Goal: Task Accomplishment & Management: Use online tool/utility

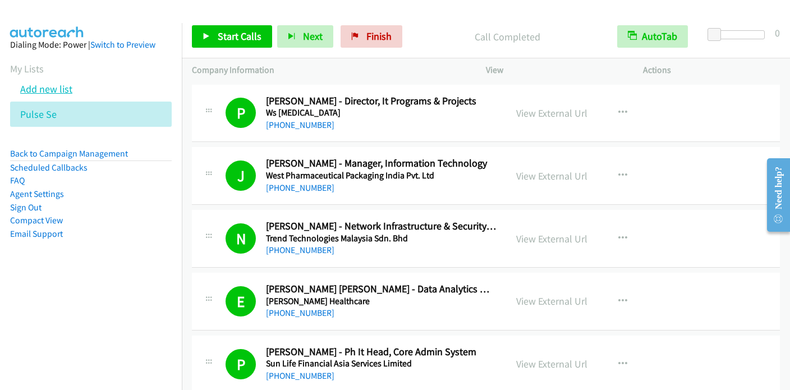
click at [65, 89] on link "Add new list" at bounding box center [46, 88] width 52 height 13
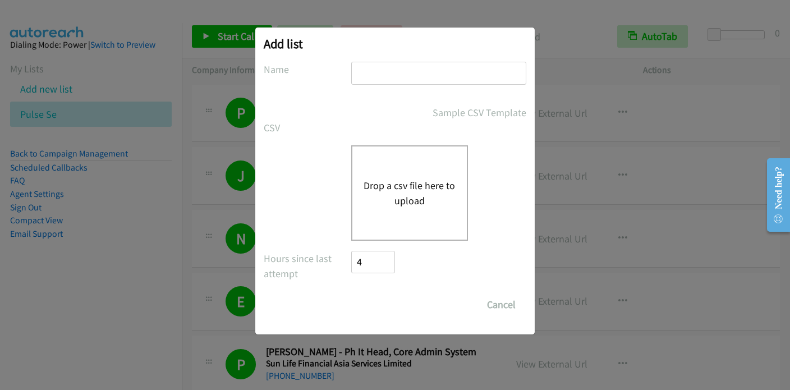
click at [408, 77] on input "text" at bounding box center [438, 73] width 175 height 23
type input "IMDA WS"
click at [413, 193] on button "Drop a csv file here to upload" at bounding box center [410, 193] width 92 height 30
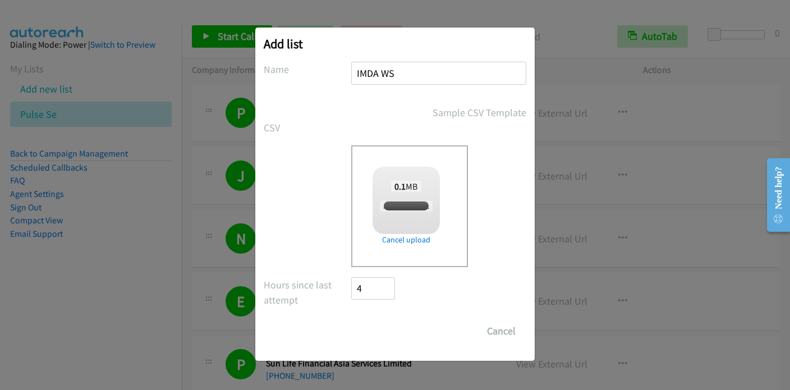
checkbox input "true"
click at [379, 329] on input "Save List" at bounding box center [380, 331] width 59 height 22
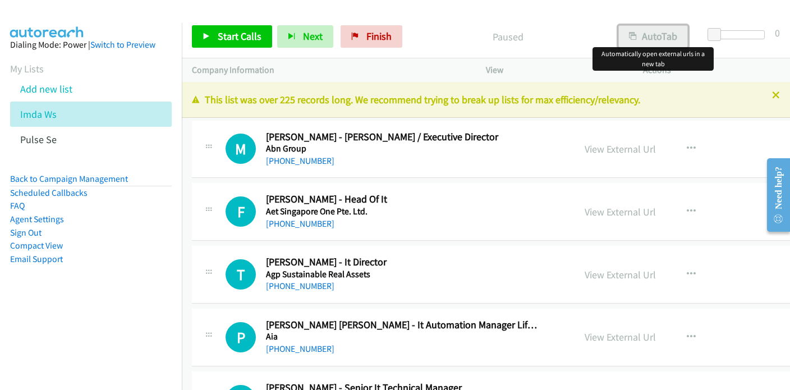
click at [668, 31] on button "AutoTab" at bounding box center [653, 36] width 70 height 22
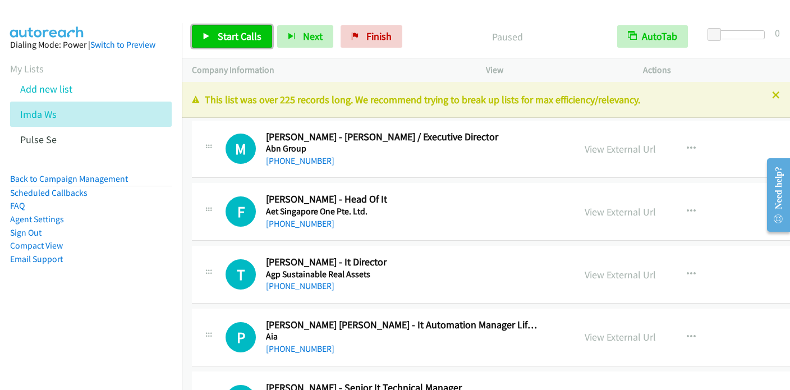
click at [241, 39] on span "Start Calls" at bounding box center [240, 36] width 44 height 13
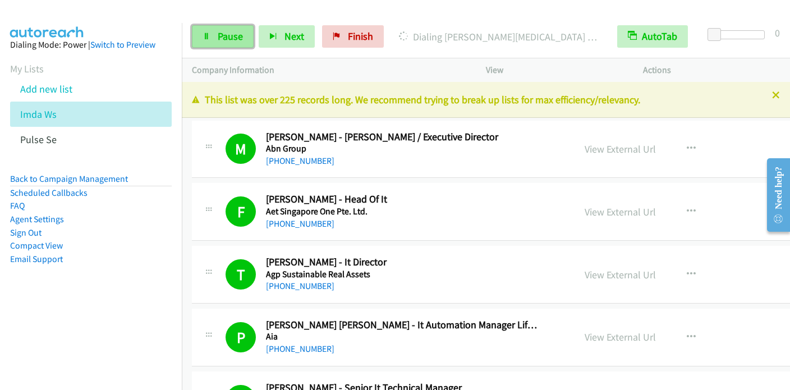
click at [218, 38] on span "Pause" at bounding box center [230, 36] width 25 height 13
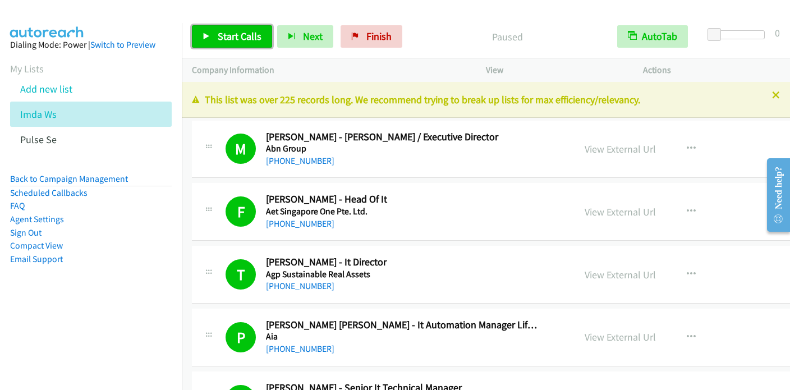
click at [256, 35] on span "Start Calls" at bounding box center [240, 36] width 44 height 13
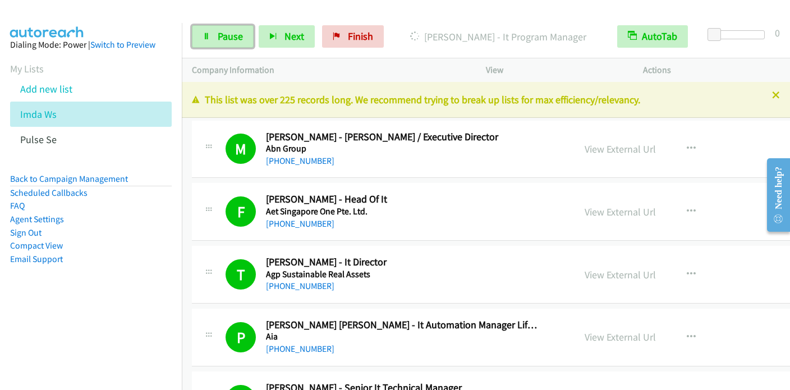
click at [221, 34] on span "Pause" at bounding box center [230, 36] width 25 height 13
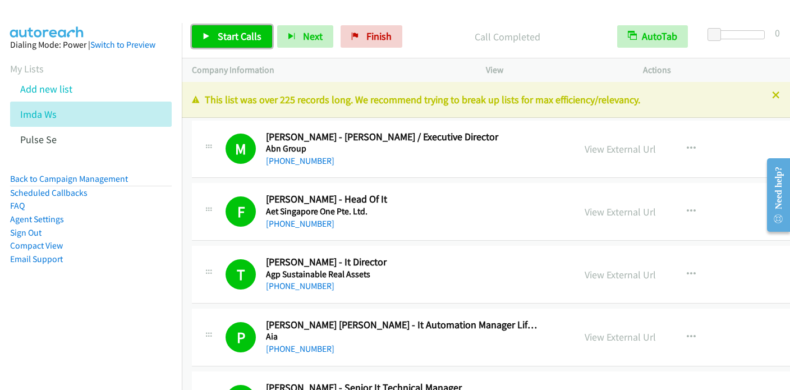
click at [215, 40] on link "Start Calls" at bounding box center [232, 36] width 80 height 22
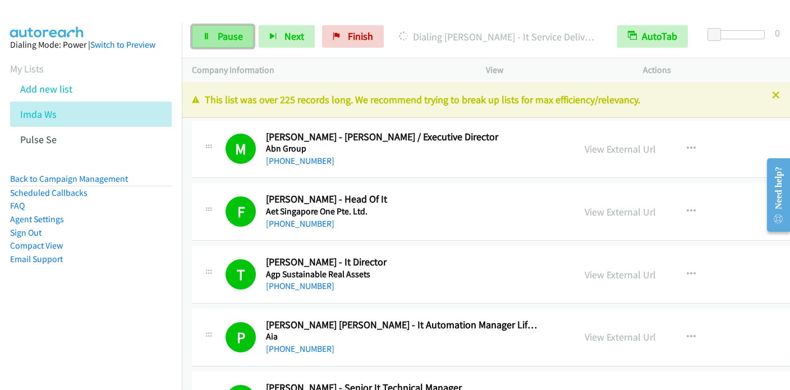
click at [215, 37] on link "Pause" at bounding box center [223, 36] width 62 height 22
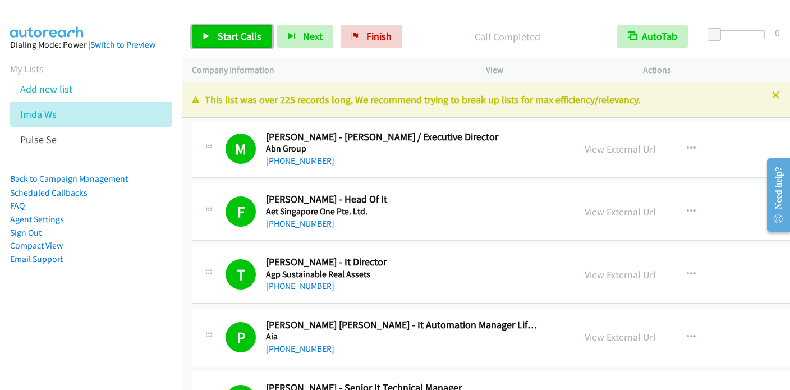
click at [218, 35] on span "Start Calls" at bounding box center [240, 36] width 44 height 13
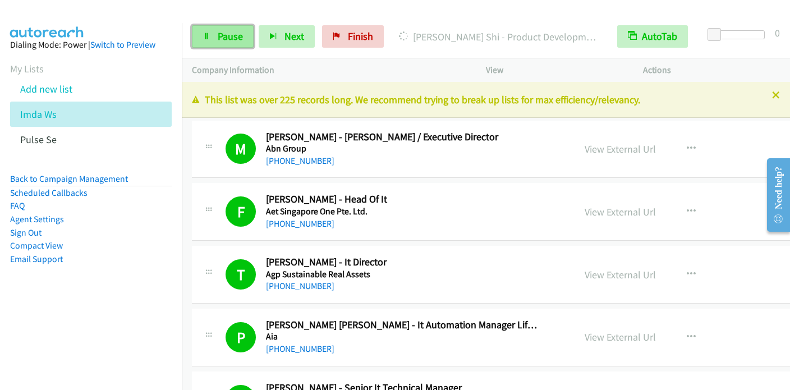
click at [229, 33] on span "Pause" at bounding box center [230, 36] width 25 height 13
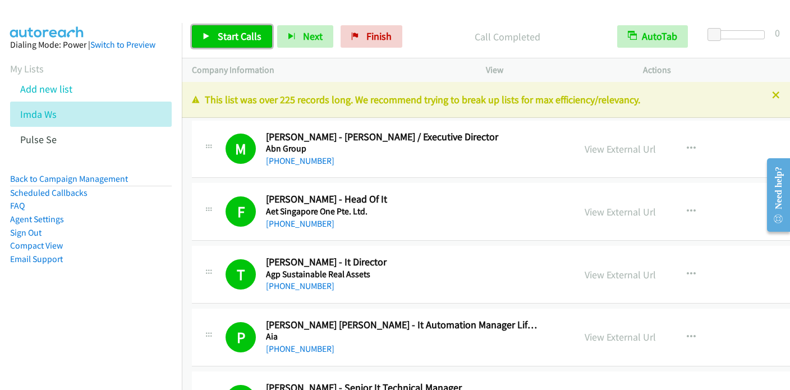
click at [223, 31] on span "Start Calls" at bounding box center [240, 36] width 44 height 13
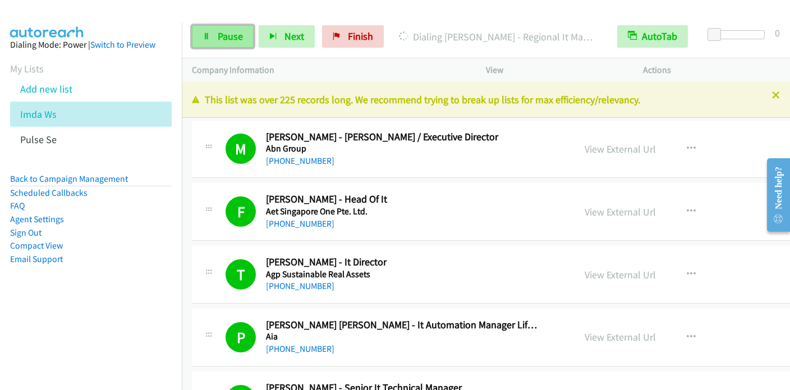
click at [224, 31] on span "Pause" at bounding box center [230, 36] width 25 height 13
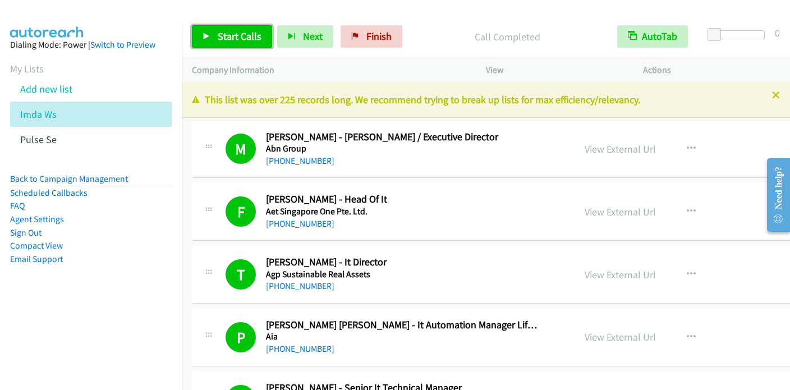
click at [229, 40] on span "Start Calls" at bounding box center [240, 36] width 44 height 13
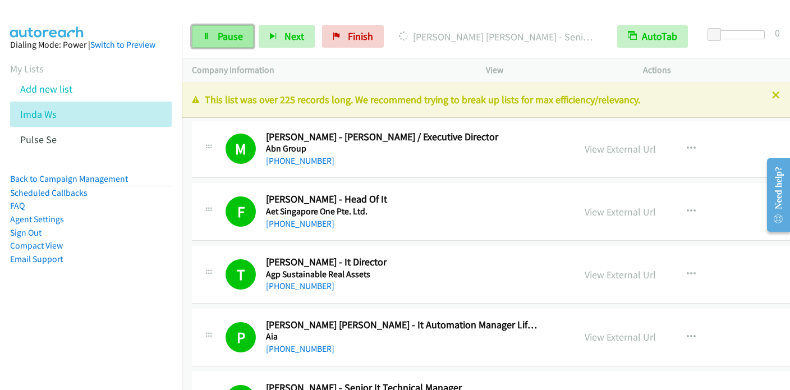
click at [214, 37] on link "Pause" at bounding box center [223, 36] width 62 height 22
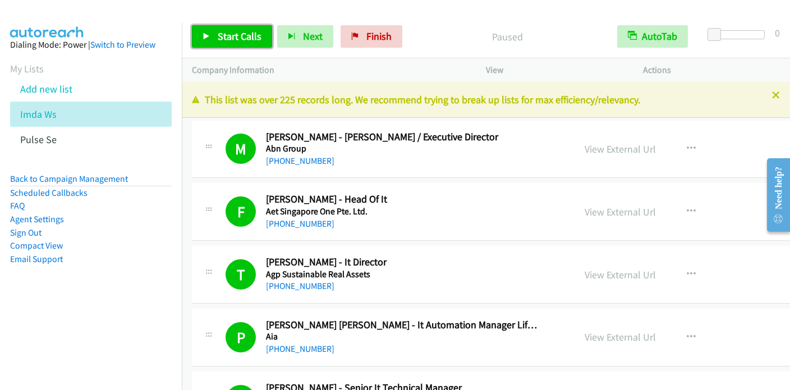
click at [227, 32] on span "Start Calls" at bounding box center [240, 36] width 44 height 13
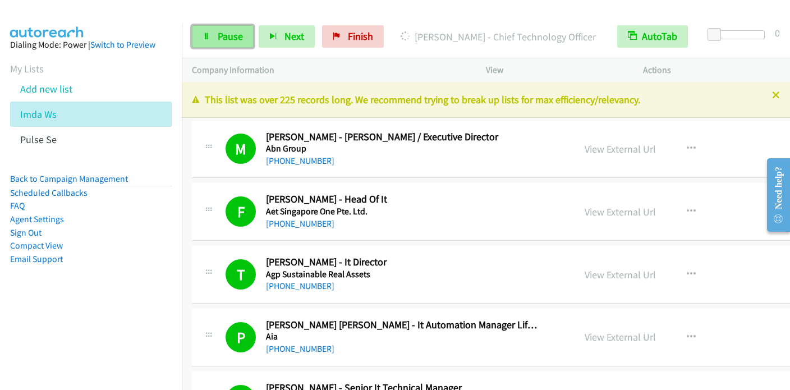
click at [215, 38] on link "Pause" at bounding box center [223, 36] width 62 height 22
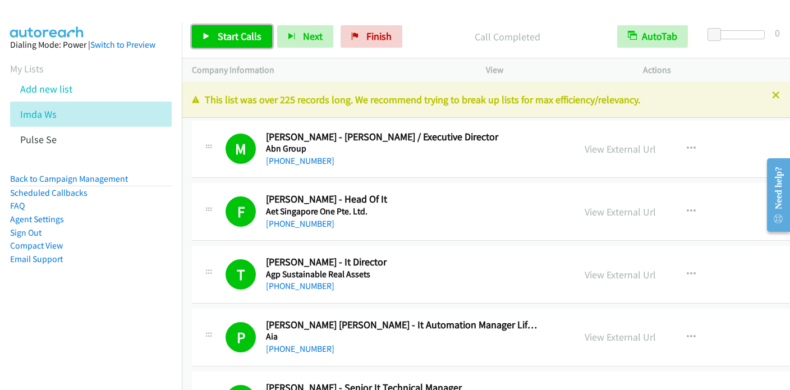
click at [227, 38] on span "Start Calls" at bounding box center [240, 36] width 44 height 13
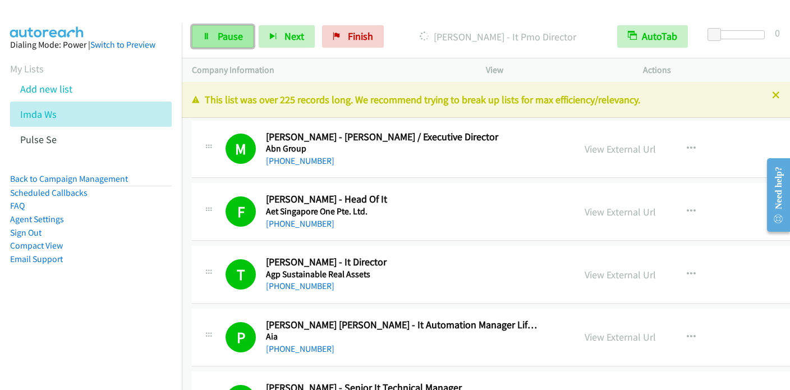
click at [223, 40] on span "Pause" at bounding box center [230, 36] width 25 height 13
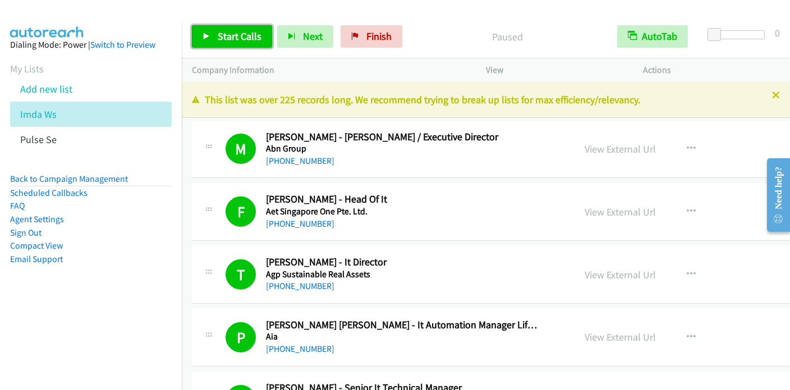
click at [214, 38] on link "Start Calls" at bounding box center [232, 36] width 80 height 22
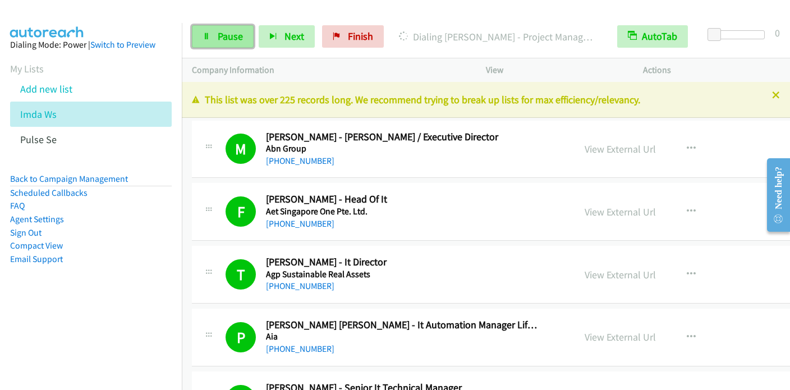
drag, startPoint x: 220, startPoint y: 41, endPoint x: 224, endPoint y: 36, distance: 6.8
click at [220, 41] on span "Pause" at bounding box center [230, 36] width 25 height 13
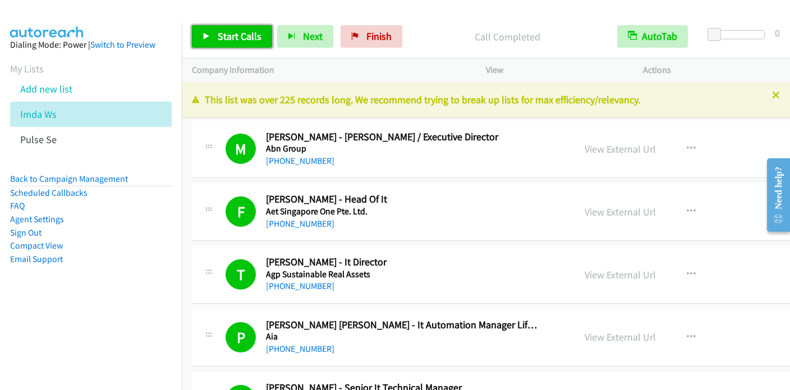
click at [228, 36] on span "Start Calls" at bounding box center [240, 36] width 44 height 13
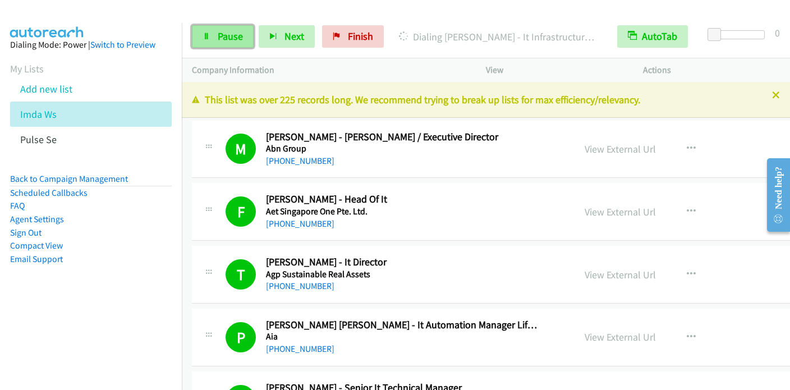
click at [220, 30] on span "Pause" at bounding box center [230, 36] width 25 height 13
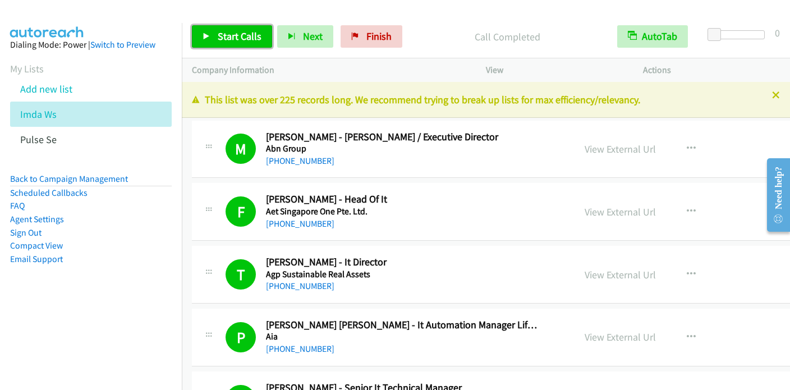
click at [217, 31] on link "Start Calls" at bounding box center [232, 36] width 80 height 22
click at [205, 34] on icon at bounding box center [207, 37] width 8 height 8
click at [230, 38] on span "Start Calls" at bounding box center [240, 36] width 44 height 13
click at [237, 38] on span "Start Calls" at bounding box center [240, 36] width 44 height 13
click at [233, 40] on span "Start Calls" at bounding box center [240, 36] width 44 height 13
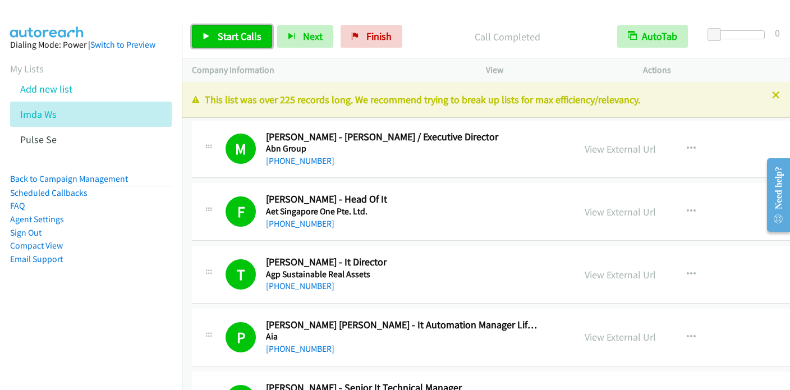
click at [233, 40] on span "Start Calls" at bounding box center [240, 36] width 44 height 13
click at [203, 35] on icon at bounding box center [207, 37] width 8 height 8
click at [229, 36] on span "Start Calls" at bounding box center [240, 36] width 44 height 13
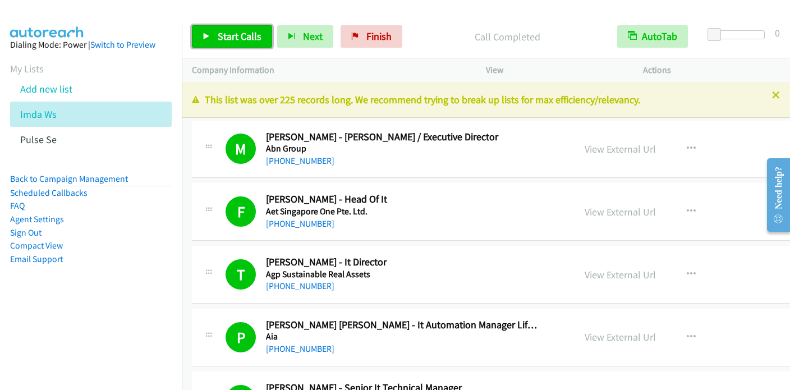
click at [229, 36] on span "Start Calls" at bounding box center [240, 36] width 44 height 13
click at [231, 38] on span "Start Calls" at bounding box center [240, 36] width 44 height 13
click at [442, 33] on p "Call Completed" at bounding box center [507, 36] width 180 height 15
click at [242, 36] on span "Start Calls" at bounding box center [240, 36] width 44 height 13
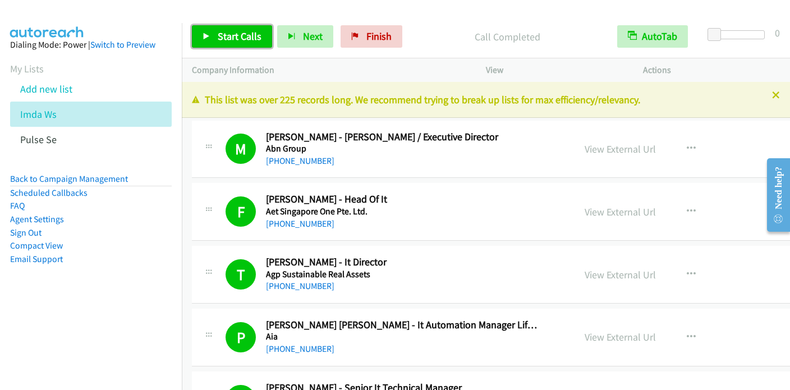
click at [242, 35] on span "Start Calls" at bounding box center [240, 36] width 44 height 13
click at [205, 36] on icon at bounding box center [207, 37] width 8 height 8
click at [236, 33] on span "Start Calls" at bounding box center [240, 36] width 44 height 13
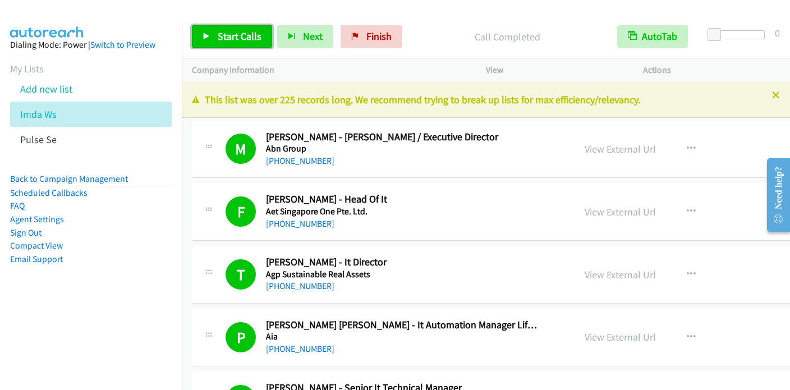
click at [236, 33] on div "Start Calls Pause Next Finish" at bounding box center [299, 36] width 215 height 22
click at [288, 41] on span "Pause" at bounding box center [300, 47] width 25 height 13
click at [236, 32] on span "Start Calls" at bounding box center [240, 36] width 44 height 13
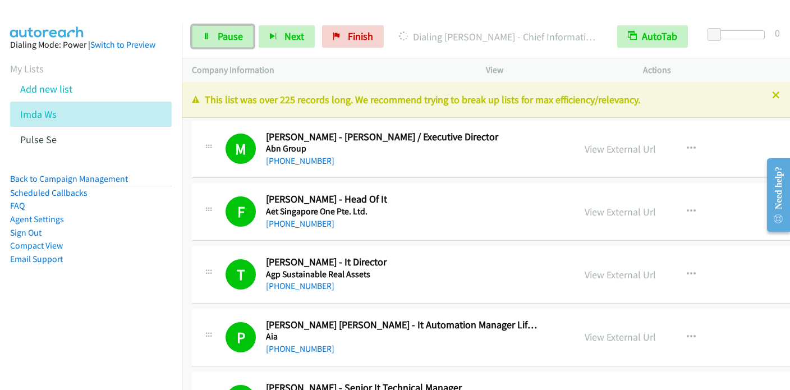
click at [223, 34] on span "Pause" at bounding box center [230, 36] width 25 height 13
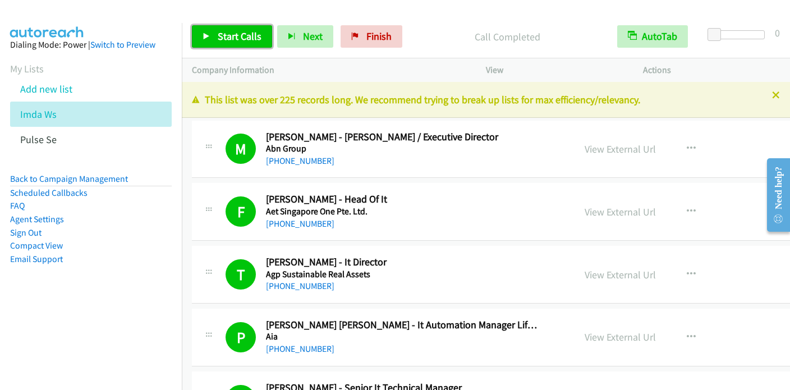
click at [218, 38] on span "Start Calls" at bounding box center [240, 36] width 44 height 13
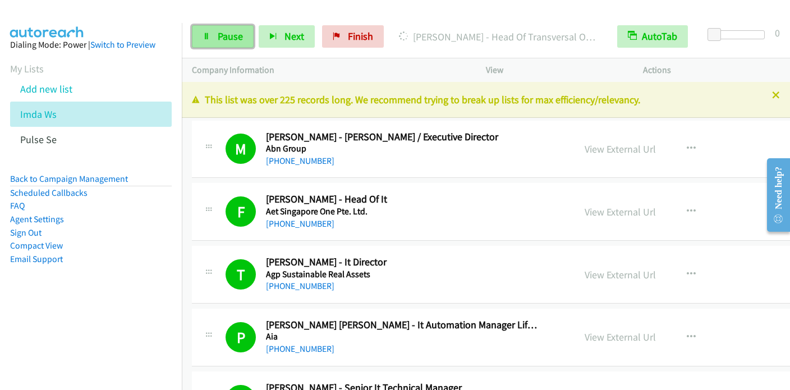
click at [211, 38] on link "Pause" at bounding box center [223, 36] width 62 height 22
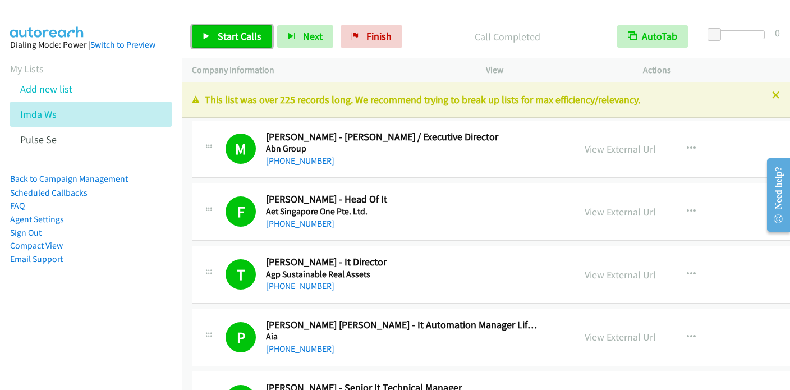
click at [219, 35] on span "Start Calls" at bounding box center [240, 36] width 44 height 13
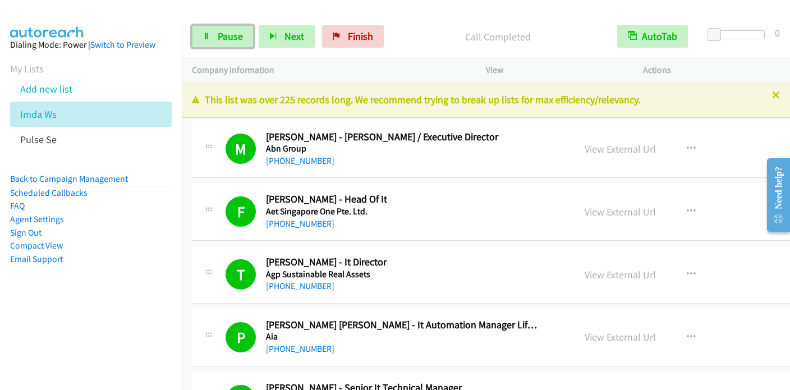
click at [215, 33] on link "Pause" at bounding box center [223, 36] width 62 height 22
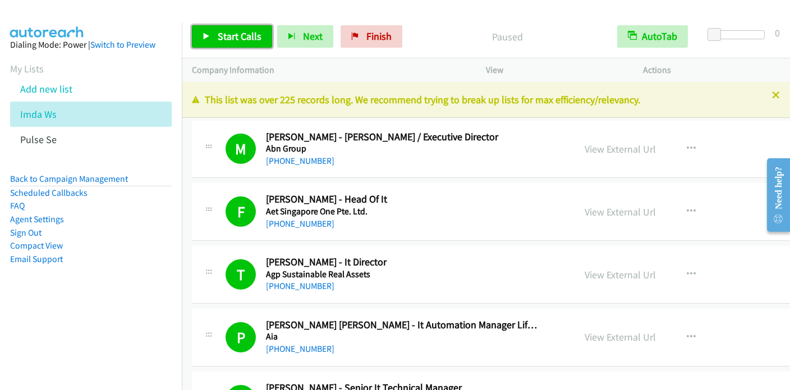
click at [233, 35] on span "Start Calls" at bounding box center [240, 36] width 44 height 13
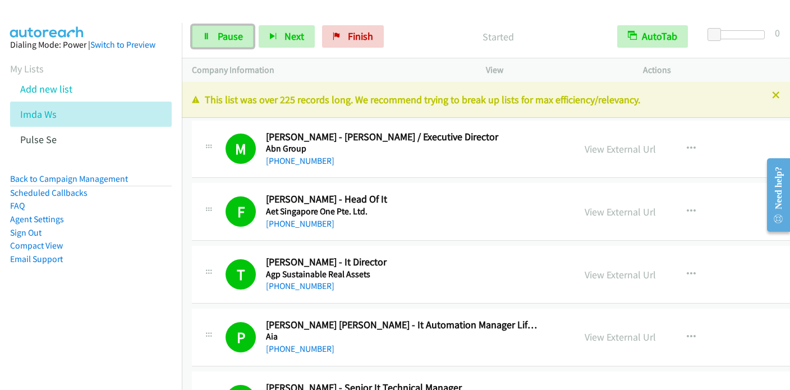
click at [209, 34] on icon at bounding box center [207, 37] width 8 height 8
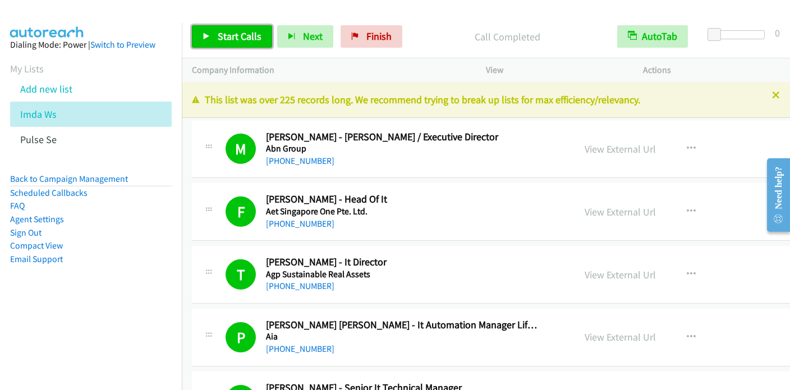
click at [214, 43] on link "Start Calls" at bounding box center [232, 36] width 80 height 22
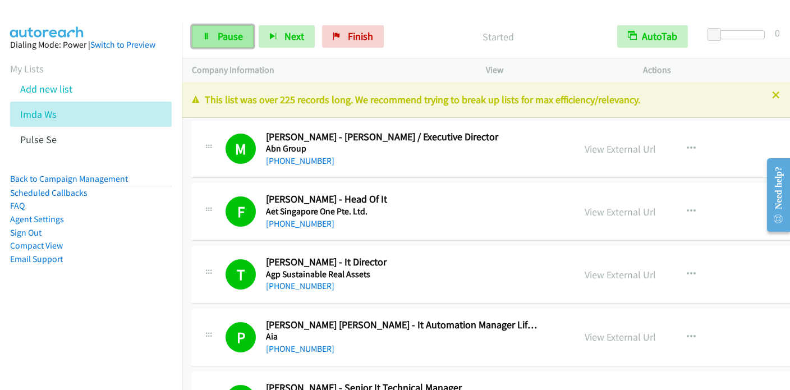
click at [223, 31] on span "Pause" at bounding box center [230, 36] width 25 height 13
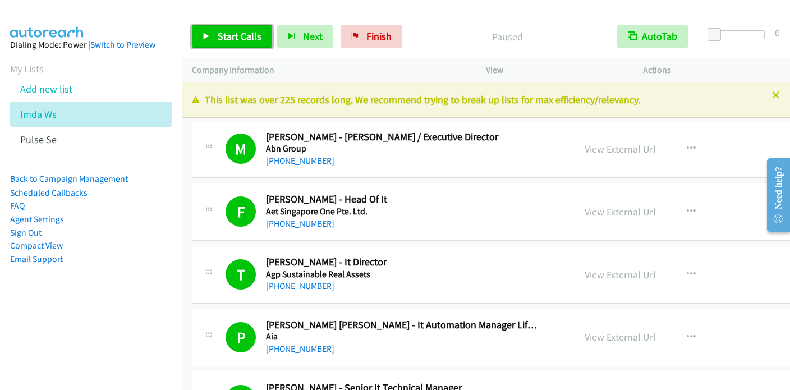
click at [230, 38] on span "Start Calls" at bounding box center [240, 36] width 44 height 13
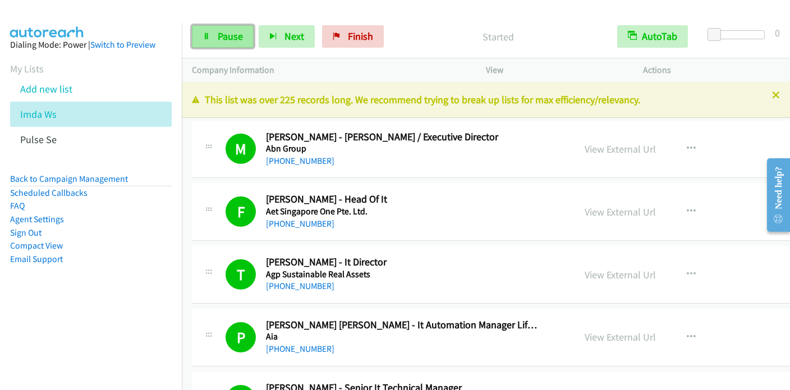
click at [213, 38] on link "Pause" at bounding box center [223, 36] width 62 height 22
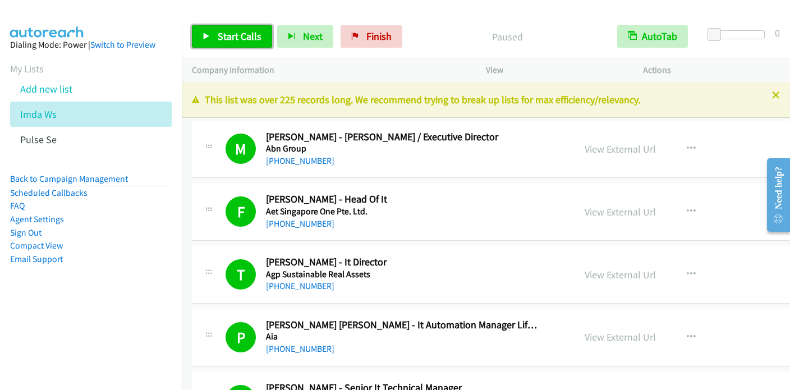
click at [213, 38] on link "Start Calls" at bounding box center [232, 36] width 80 height 22
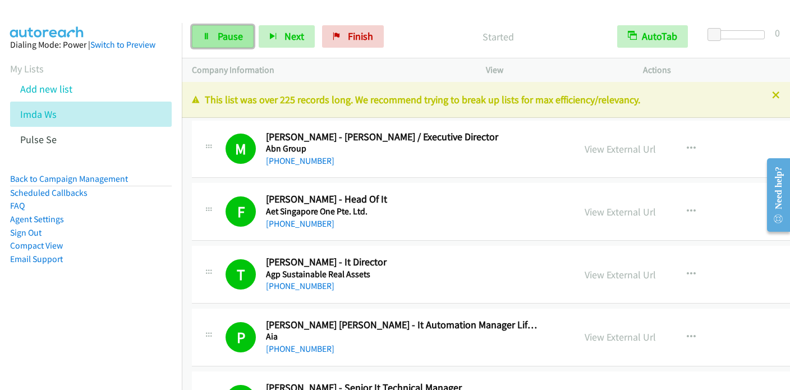
click at [212, 38] on link "Pause" at bounding box center [223, 36] width 62 height 22
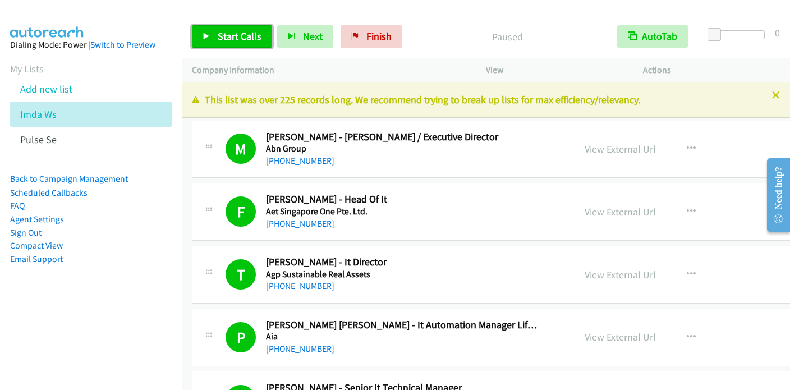
click at [204, 35] on icon at bounding box center [207, 37] width 8 height 8
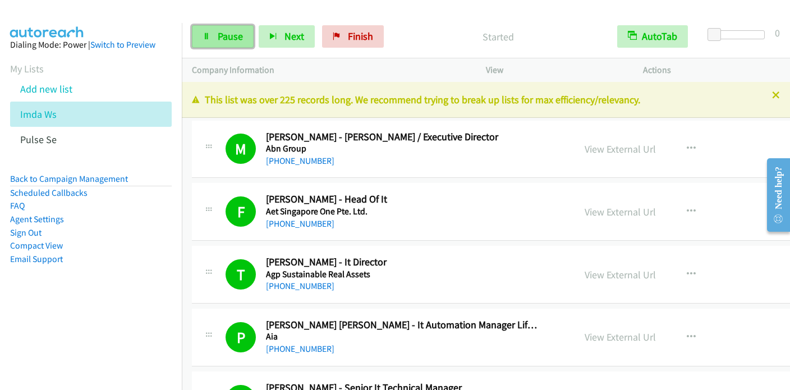
click at [227, 38] on span "Pause" at bounding box center [230, 36] width 25 height 13
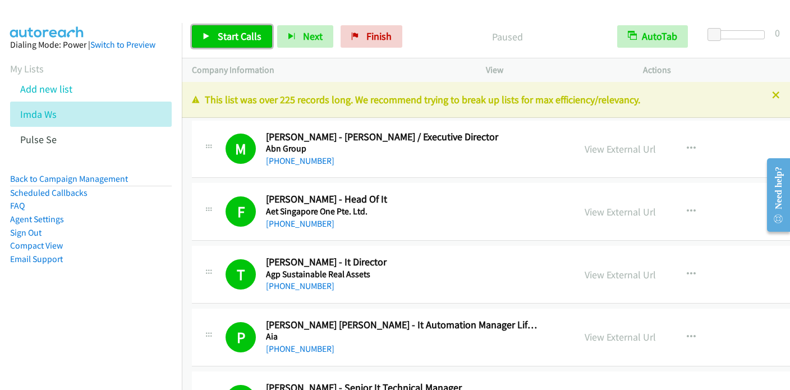
click at [227, 38] on span "Start Calls" at bounding box center [240, 36] width 44 height 13
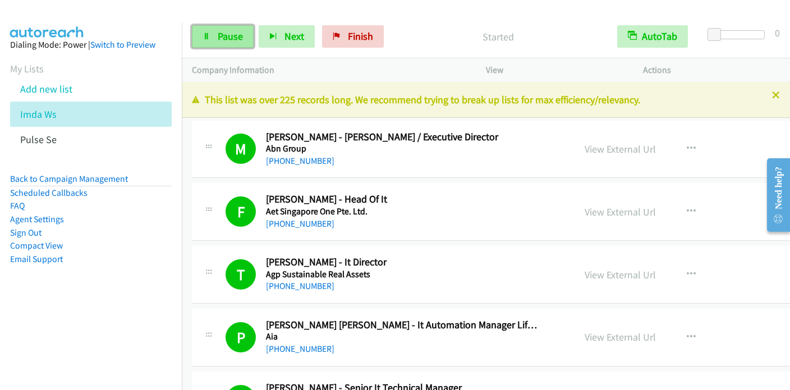
click at [236, 40] on span "Pause" at bounding box center [230, 36] width 25 height 13
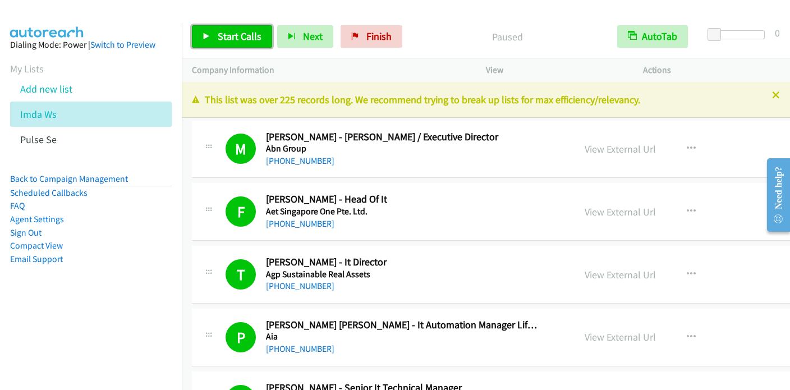
click at [236, 39] on span "Start Calls" at bounding box center [240, 36] width 44 height 13
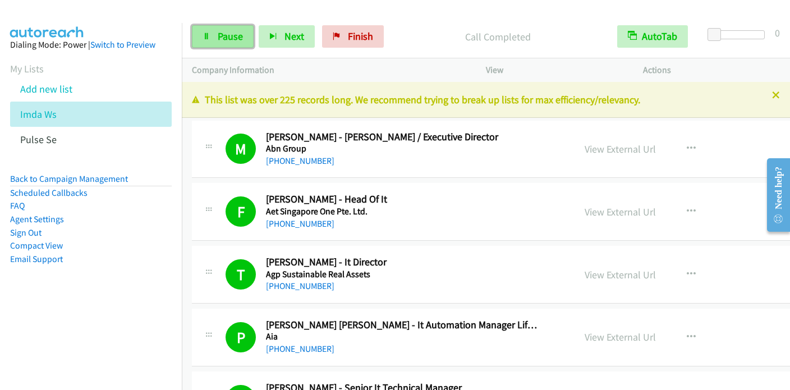
click at [219, 38] on span "Pause" at bounding box center [230, 36] width 25 height 13
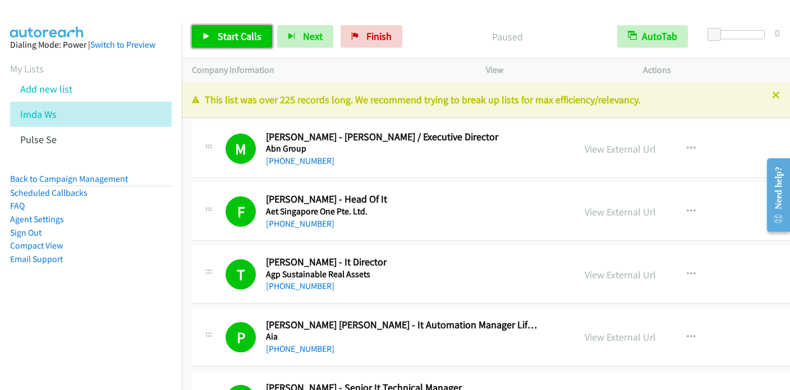
click at [219, 38] on span "Start Calls" at bounding box center [240, 36] width 44 height 13
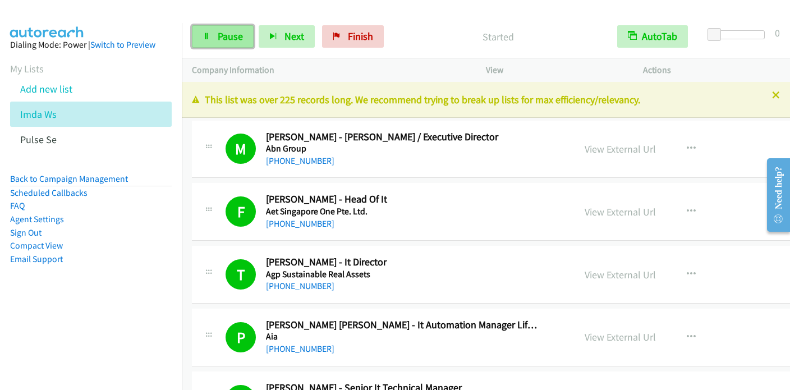
click at [224, 36] on span "Pause" at bounding box center [230, 36] width 25 height 13
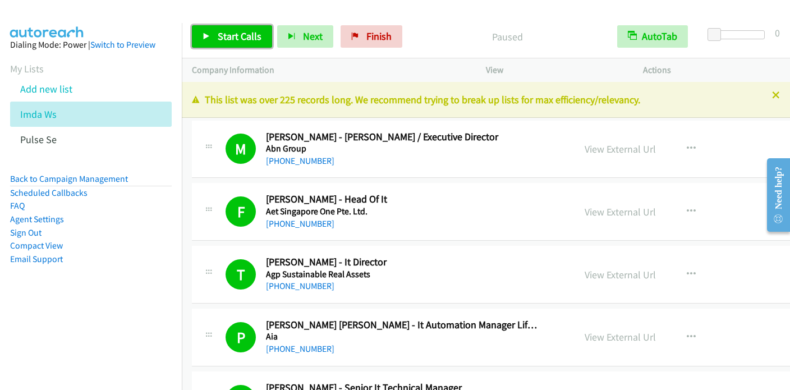
click at [224, 36] on span "Start Calls" at bounding box center [240, 36] width 44 height 13
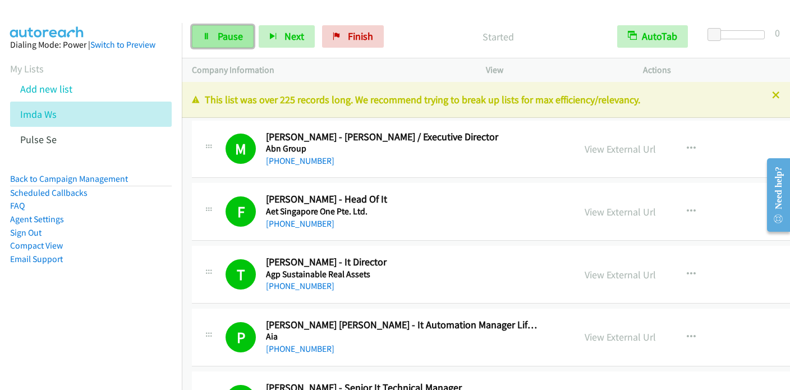
click at [209, 33] on icon at bounding box center [207, 37] width 8 height 8
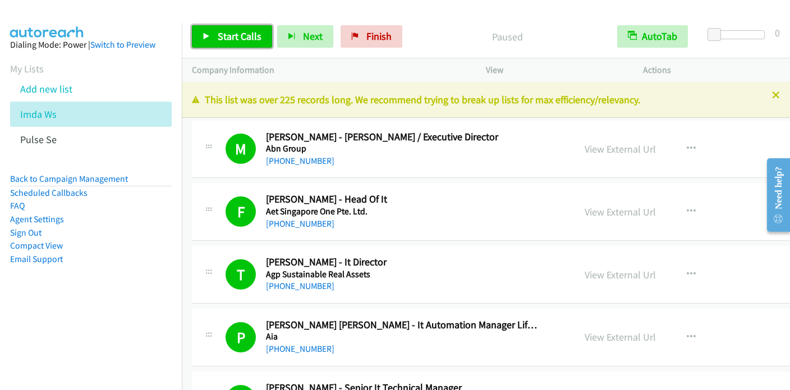
click at [209, 33] on icon at bounding box center [207, 37] width 8 height 8
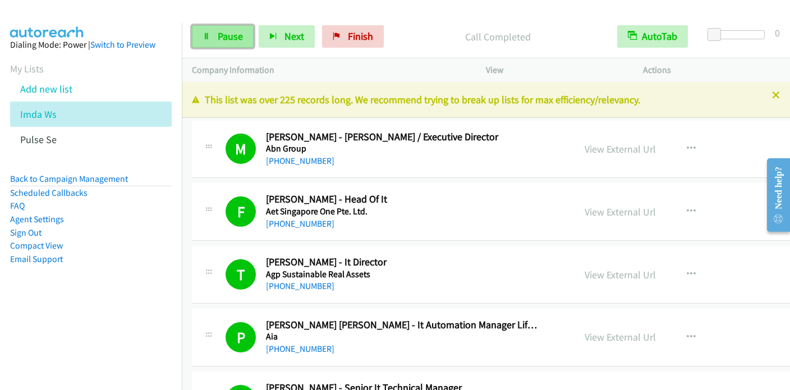
click at [224, 35] on span "Pause" at bounding box center [230, 36] width 25 height 13
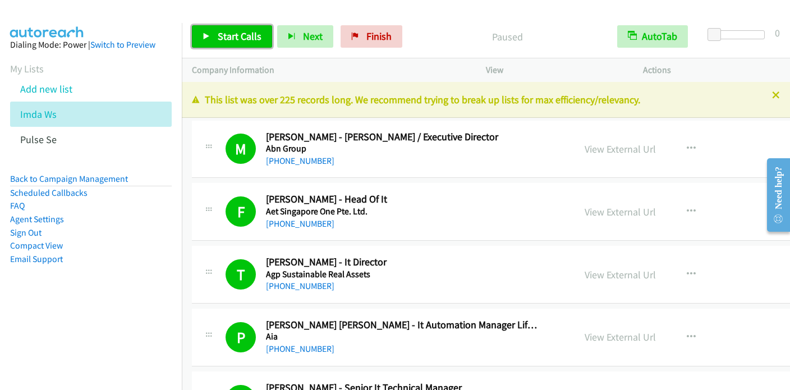
click at [224, 35] on span "Start Calls" at bounding box center [240, 36] width 44 height 13
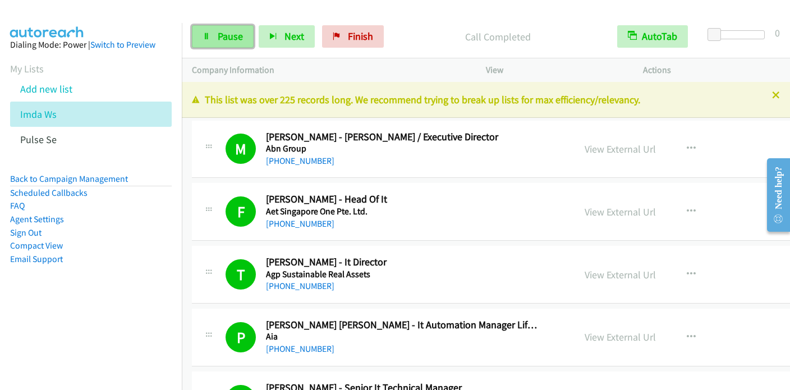
click at [241, 42] on link "Pause" at bounding box center [223, 36] width 62 height 22
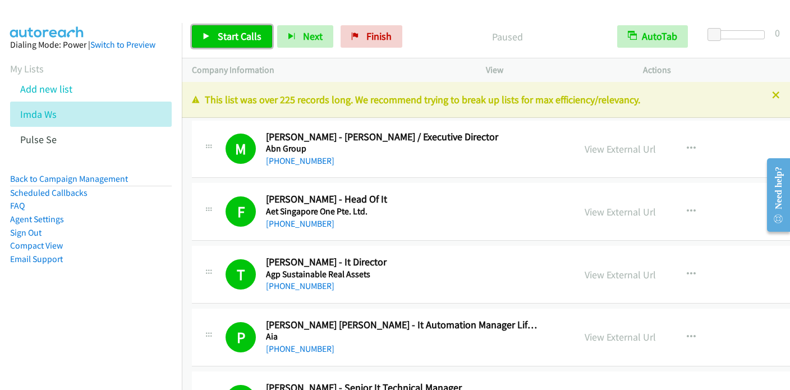
click at [234, 38] on span "Start Calls" at bounding box center [240, 36] width 44 height 13
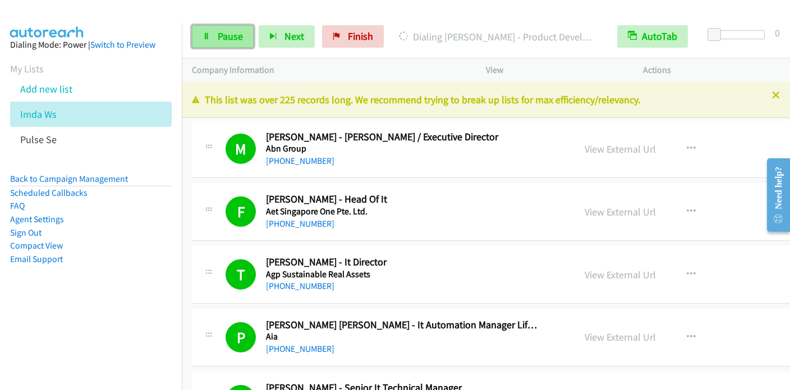
click at [224, 42] on span "Pause" at bounding box center [230, 36] width 25 height 13
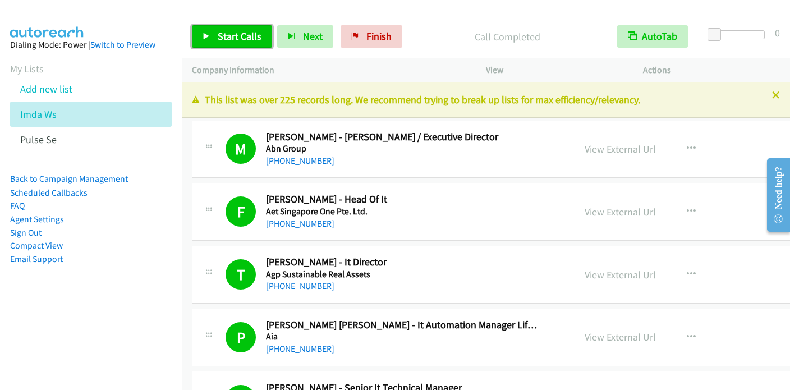
click at [218, 40] on span "Start Calls" at bounding box center [240, 36] width 44 height 13
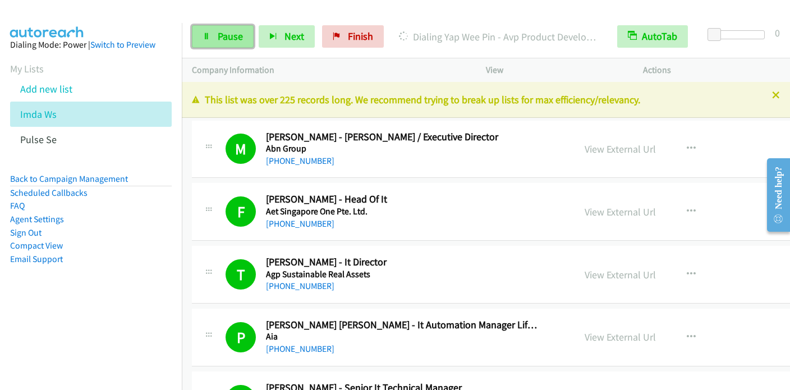
click at [237, 36] on span "Pause" at bounding box center [230, 36] width 25 height 13
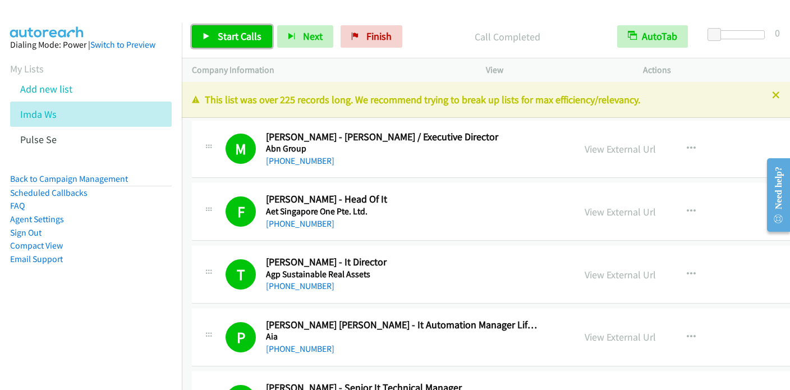
click at [227, 38] on span "Start Calls" at bounding box center [240, 36] width 44 height 13
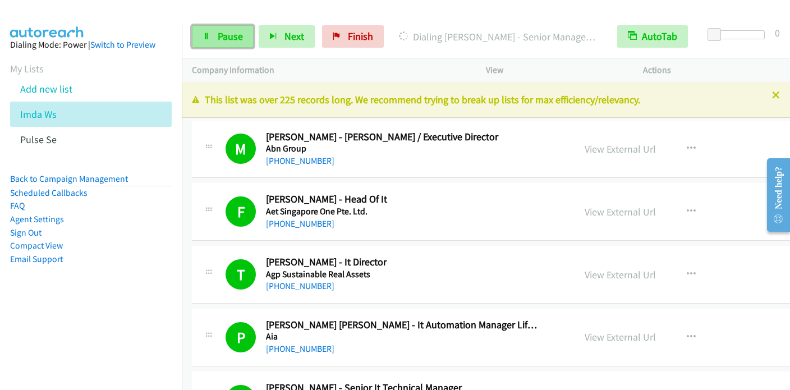
drag, startPoint x: 219, startPoint y: 34, endPoint x: 220, endPoint y: 26, distance: 7.5
click at [219, 34] on span "Pause" at bounding box center [230, 36] width 25 height 13
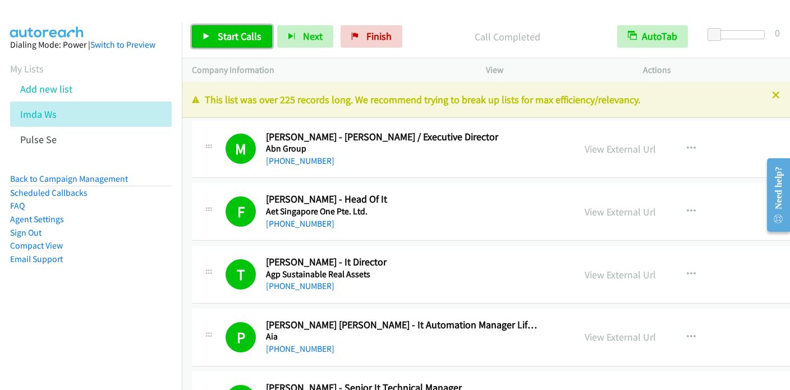
click at [222, 32] on span "Start Calls" at bounding box center [240, 36] width 44 height 13
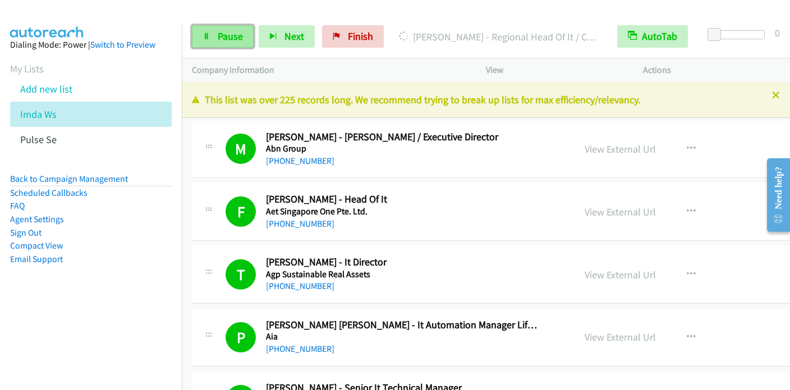
click at [227, 26] on link "Pause" at bounding box center [223, 36] width 62 height 22
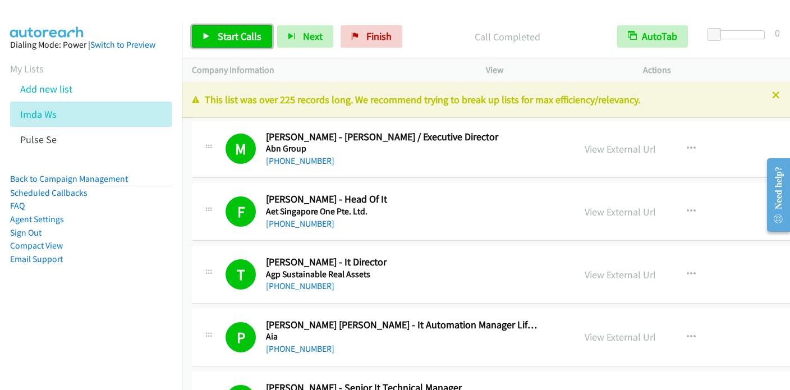
click at [232, 33] on span "Start Calls" at bounding box center [240, 36] width 44 height 13
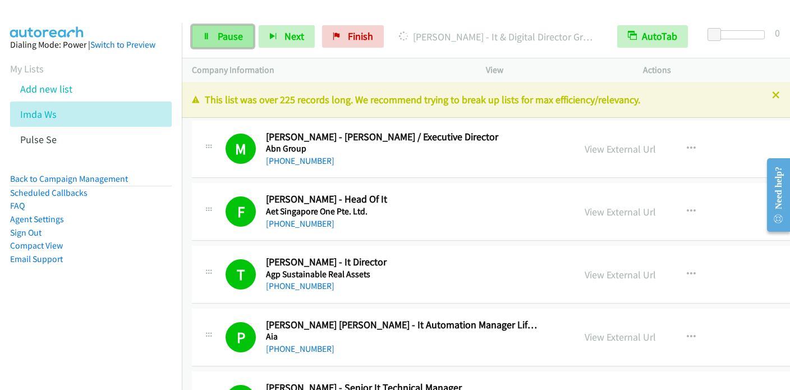
click at [218, 38] on span "Pause" at bounding box center [230, 36] width 25 height 13
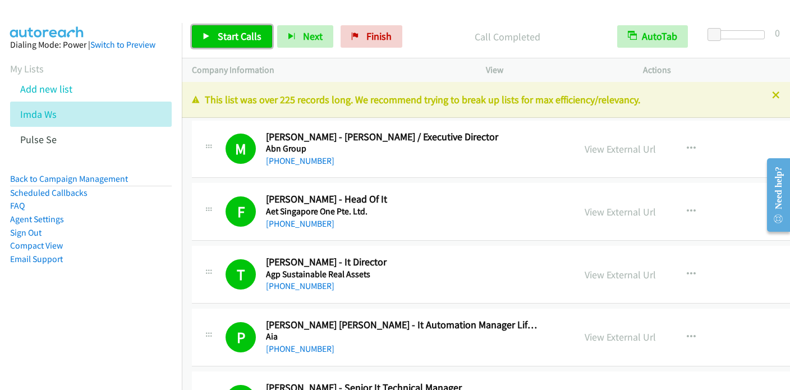
click at [233, 39] on span "Start Calls" at bounding box center [240, 36] width 44 height 13
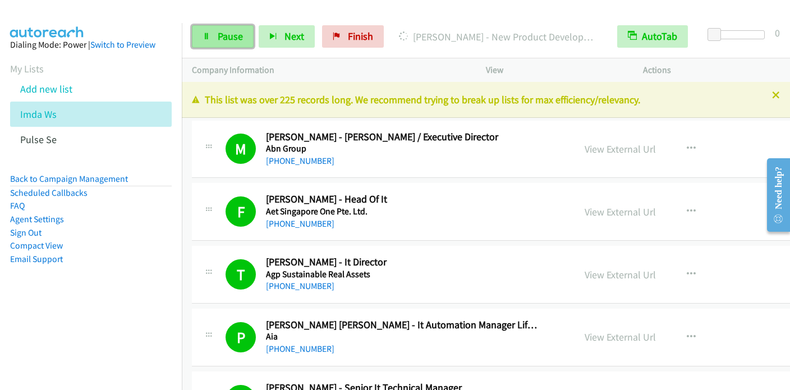
click at [205, 33] on icon at bounding box center [207, 37] width 8 height 8
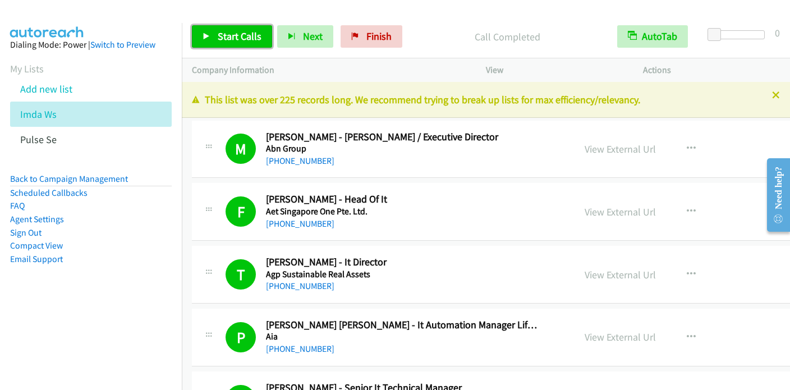
click at [245, 35] on span "Start Calls" at bounding box center [240, 36] width 44 height 13
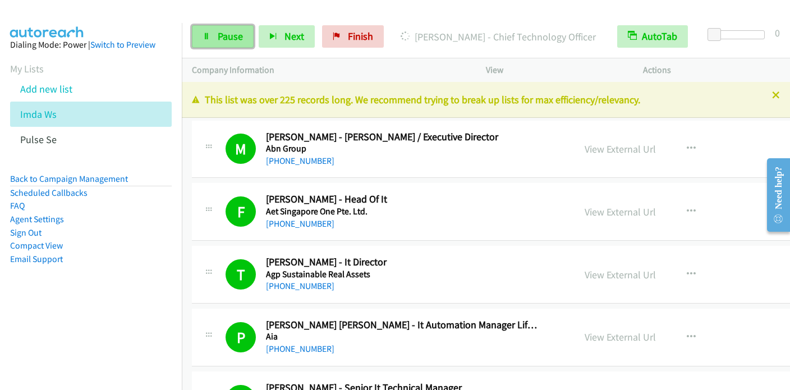
click at [229, 44] on link "Pause" at bounding box center [223, 36] width 62 height 22
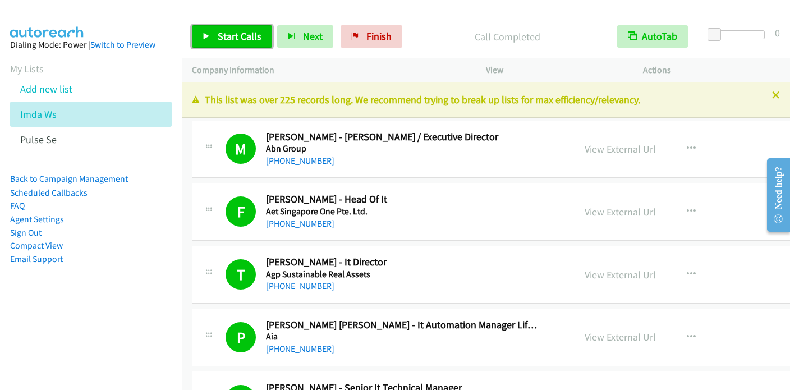
click at [240, 31] on span "Start Calls" at bounding box center [240, 36] width 44 height 13
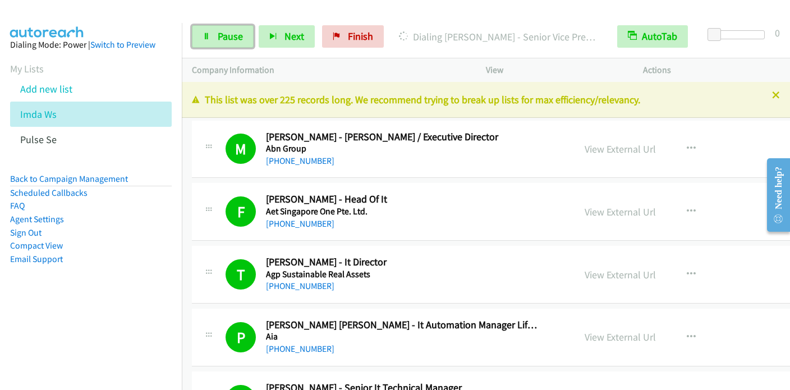
drag, startPoint x: 209, startPoint y: 36, endPoint x: 239, endPoint y: 1, distance: 46.1
click at [209, 36] on icon at bounding box center [207, 37] width 8 height 8
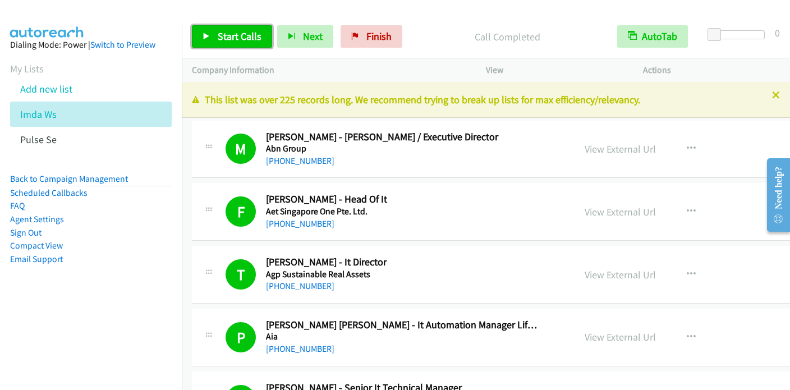
click at [211, 33] on link "Start Calls" at bounding box center [232, 36] width 80 height 22
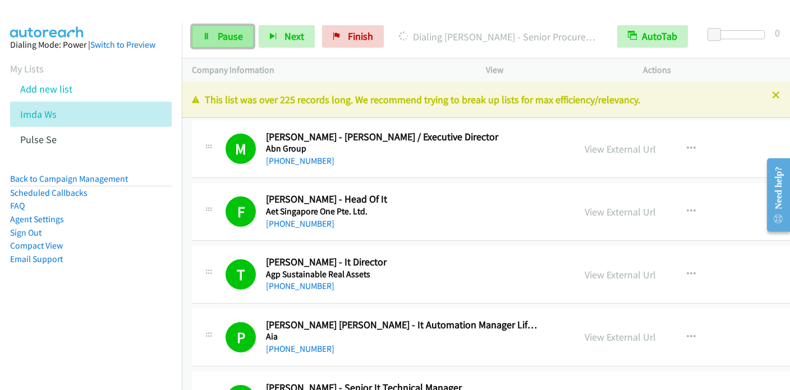
click at [225, 39] on span "Pause" at bounding box center [230, 36] width 25 height 13
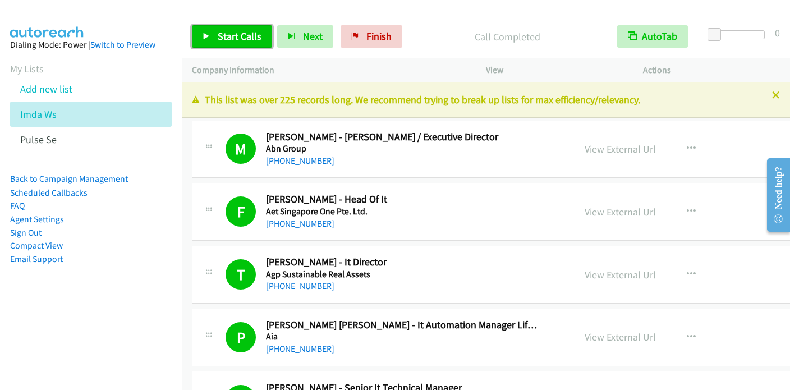
click at [227, 34] on span "Start Calls" at bounding box center [240, 36] width 44 height 13
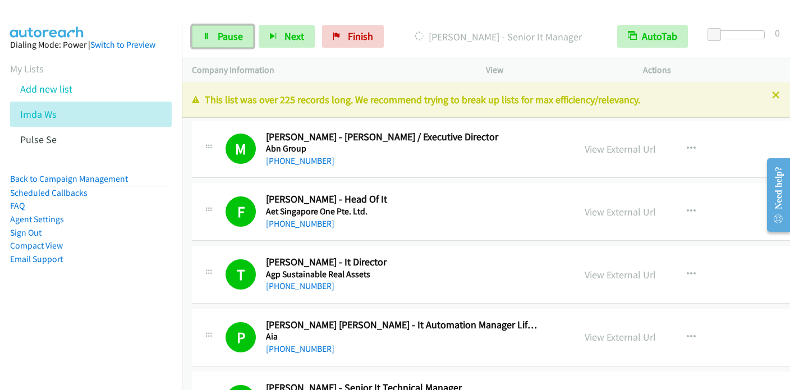
click at [208, 39] on icon at bounding box center [207, 37] width 8 height 8
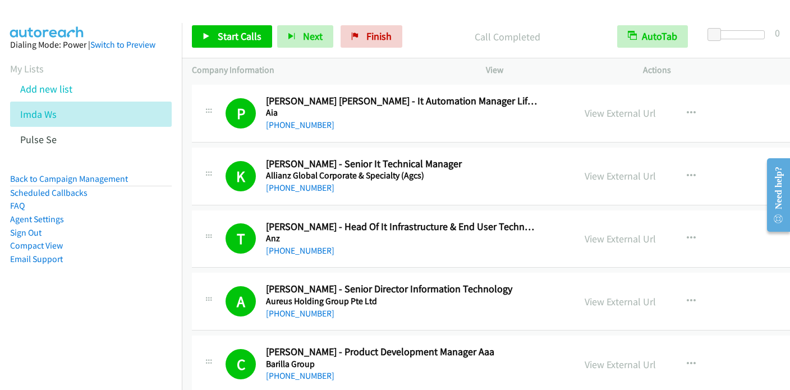
scroll to position [224, 0]
click at [233, 35] on span "Start Calls" at bounding box center [240, 36] width 44 height 13
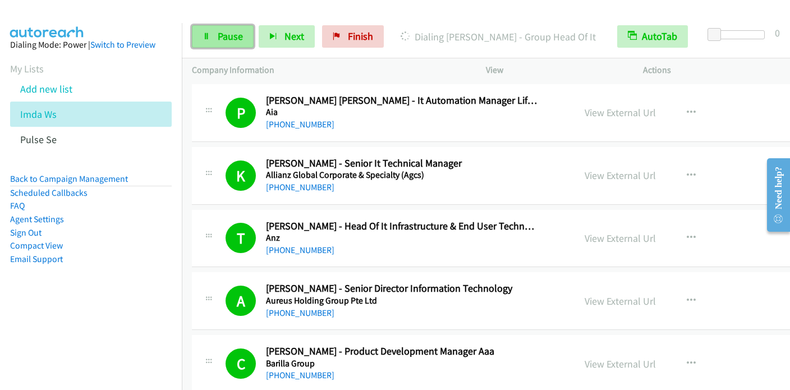
click at [216, 36] on link "Pause" at bounding box center [223, 36] width 62 height 22
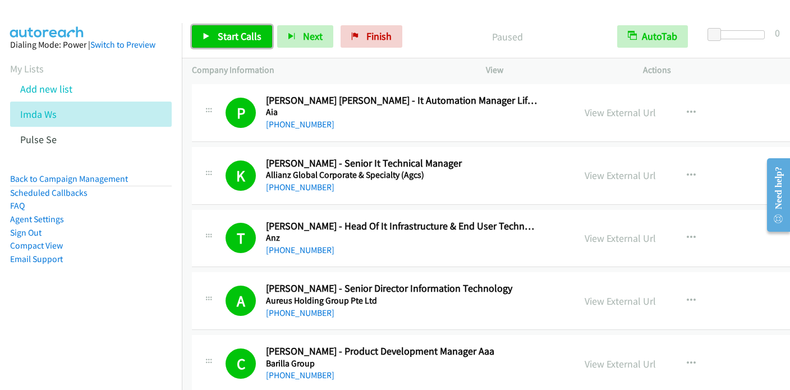
click at [221, 36] on span "Start Calls" at bounding box center [240, 36] width 44 height 13
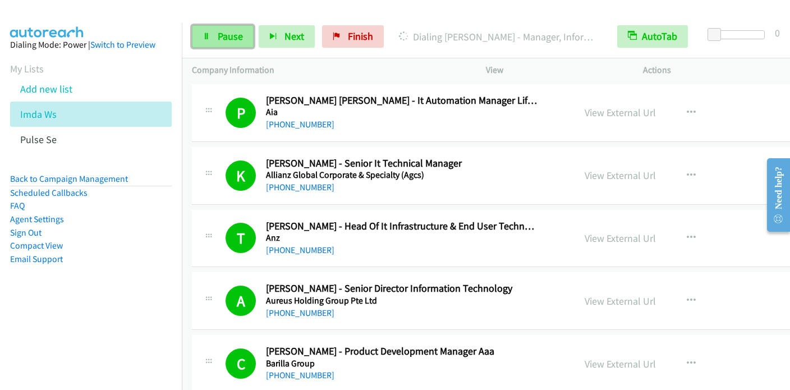
click at [222, 34] on span "Pause" at bounding box center [230, 36] width 25 height 13
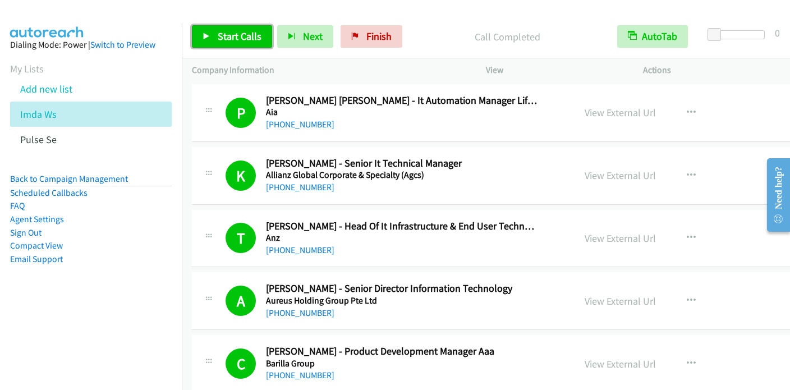
drag, startPoint x: 227, startPoint y: 44, endPoint x: 247, endPoint y: 13, distance: 36.9
click at [227, 43] on link "Start Calls" at bounding box center [232, 36] width 80 height 22
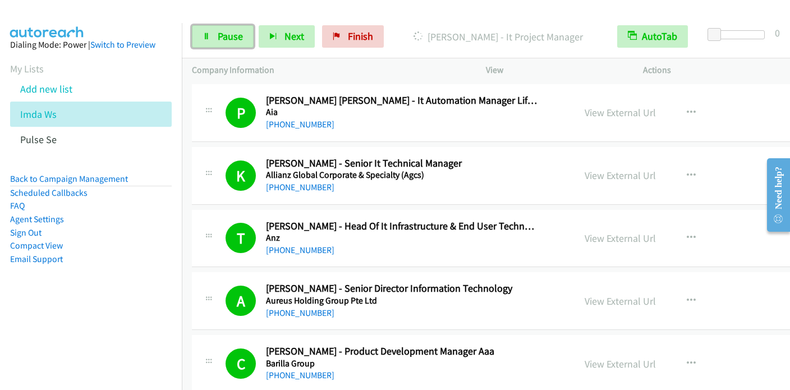
click at [206, 35] on icon at bounding box center [207, 37] width 8 height 8
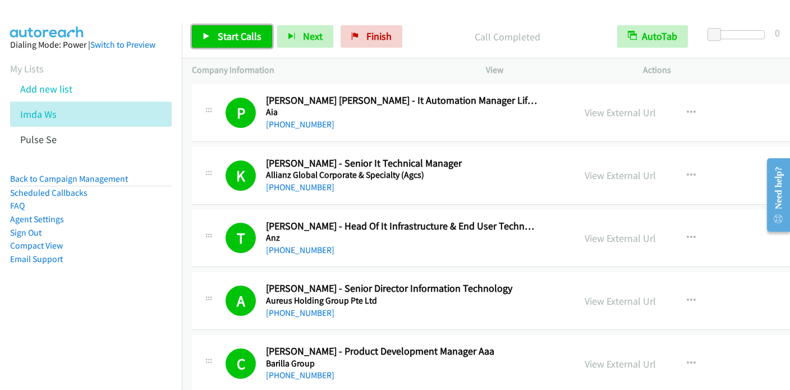
click at [233, 33] on span "Start Calls" at bounding box center [240, 36] width 44 height 13
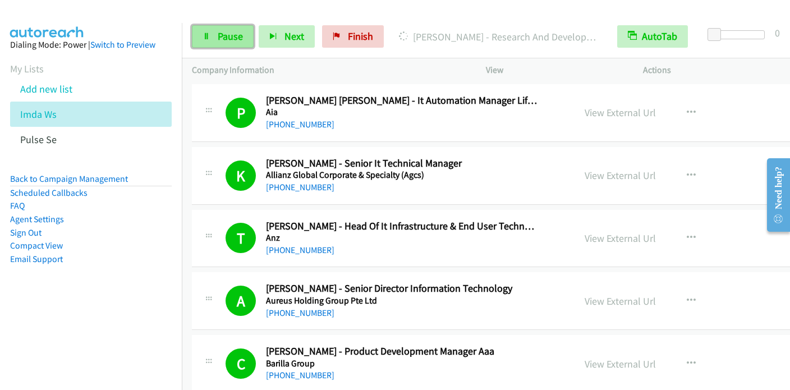
click at [210, 35] on link "Pause" at bounding box center [223, 36] width 62 height 22
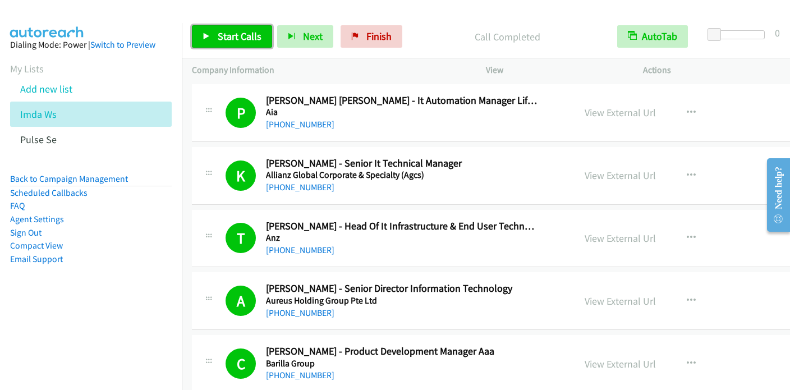
click at [223, 43] on link "Start Calls" at bounding box center [232, 36] width 80 height 22
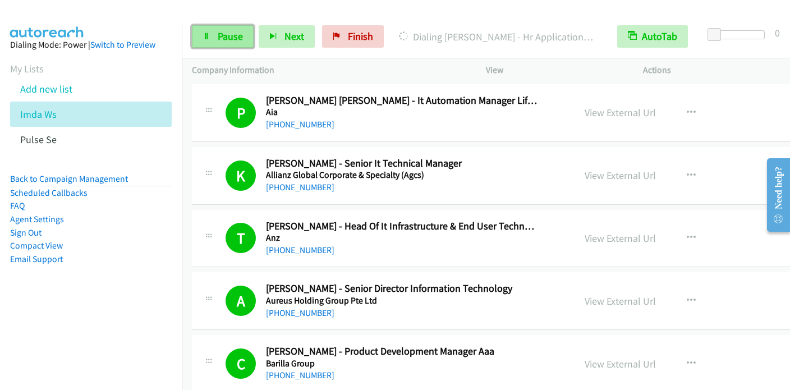
click at [226, 34] on span "Pause" at bounding box center [230, 36] width 25 height 13
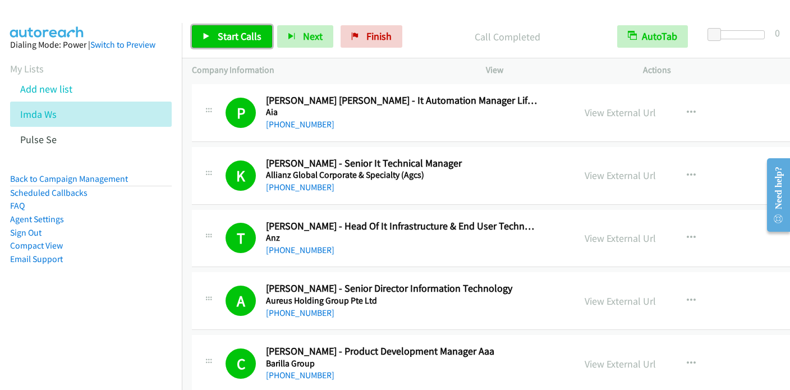
click at [231, 38] on span "Start Calls" at bounding box center [240, 36] width 44 height 13
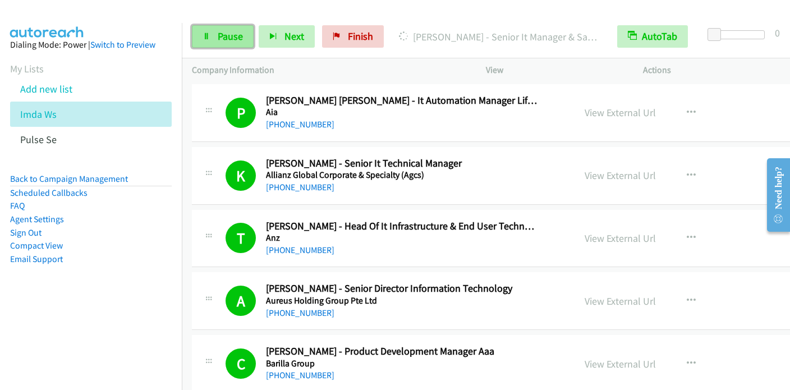
click at [216, 32] on link "Pause" at bounding box center [223, 36] width 62 height 22
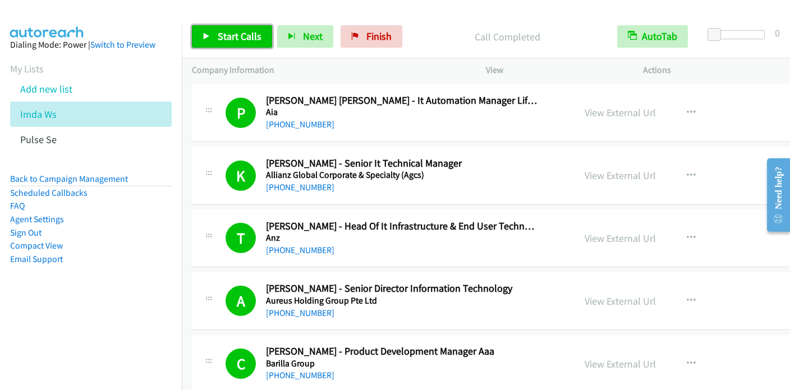
click at [234, 35] on span "Start Calls" at bounding box center [240, 36] width 44 height 13
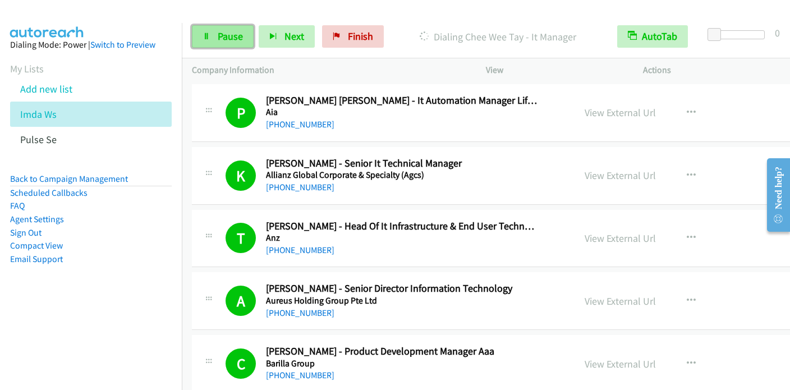
click at [222, 41] on span "Pause" at bounding box center [230, 36] width 25 height 13
